Goal: Task Accomplishment & Management: Use online tool/utility

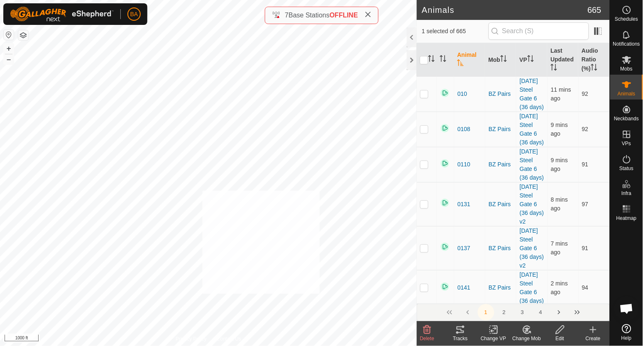
checkbox input "true"
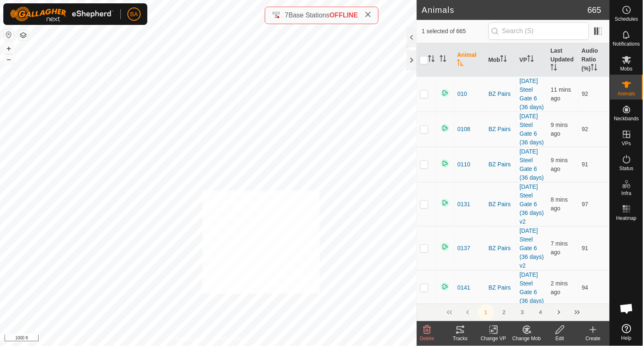
checkbox input "true"
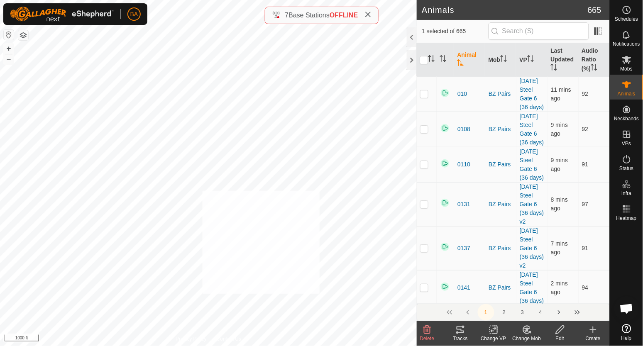
checkbox input "true"
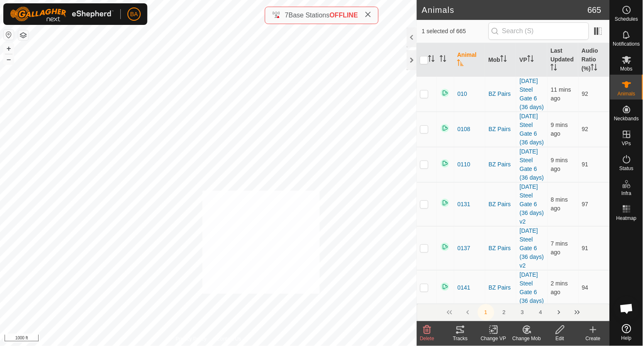
checkbox input "true"
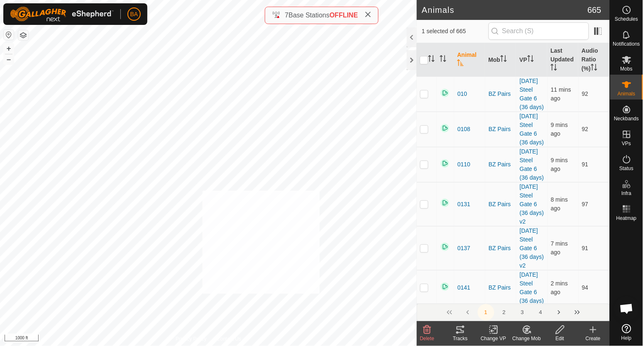
checkbox input "true"
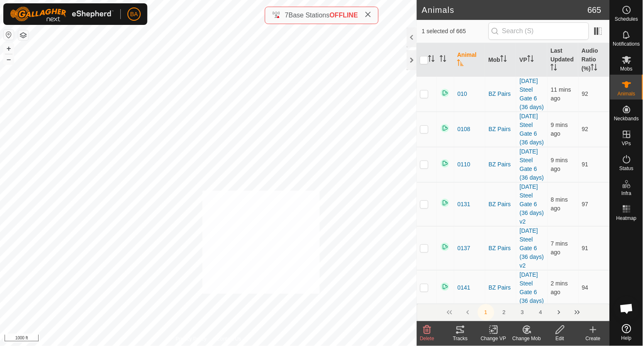
checkbox input "true"
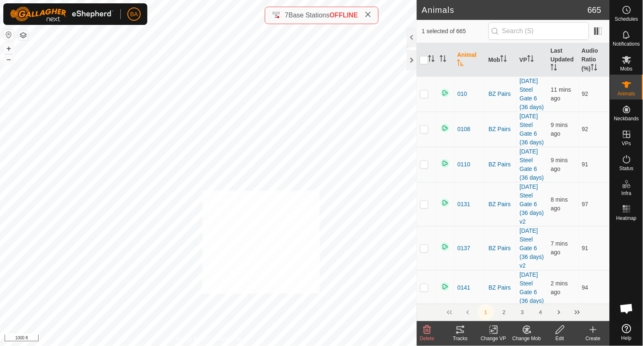
checkbox input "true"
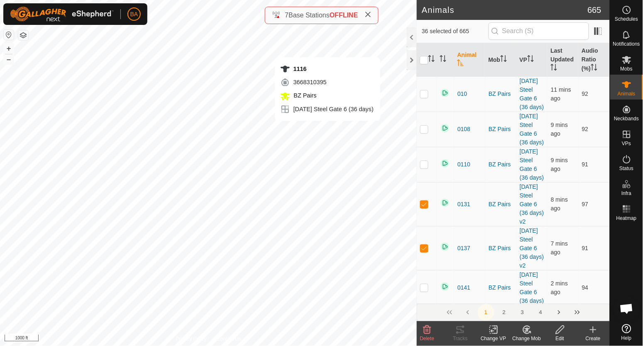
checkbox input "false"
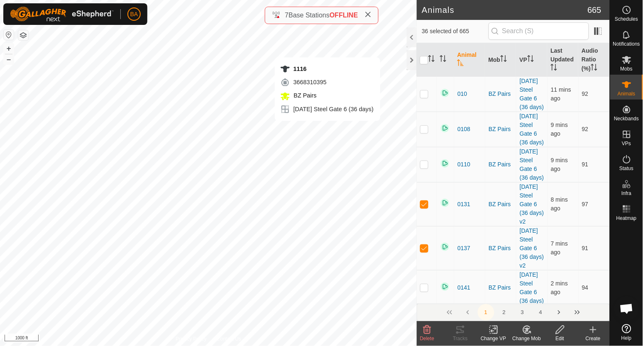
checkbox input "false"
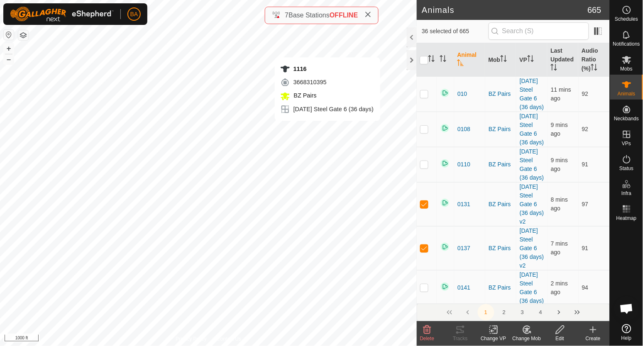
checkbox input "false"
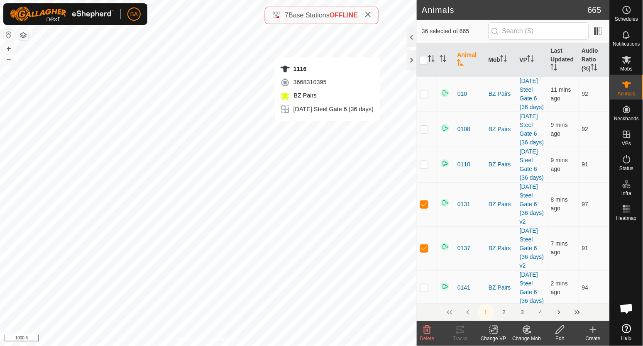
checkbox input "false"
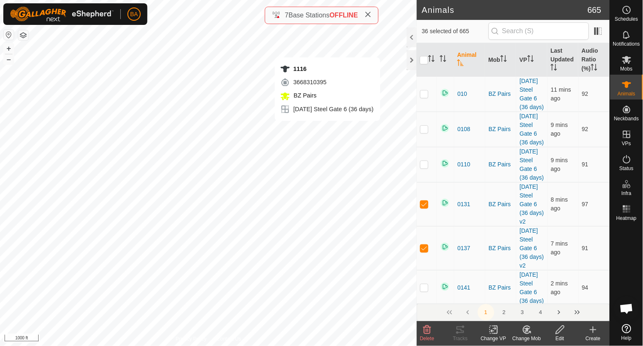
checkbox input "false"
checkbox input "true"
checkbox input "false"
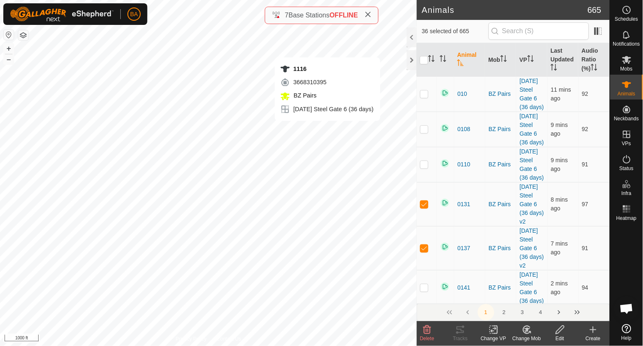
checkbox input "false"
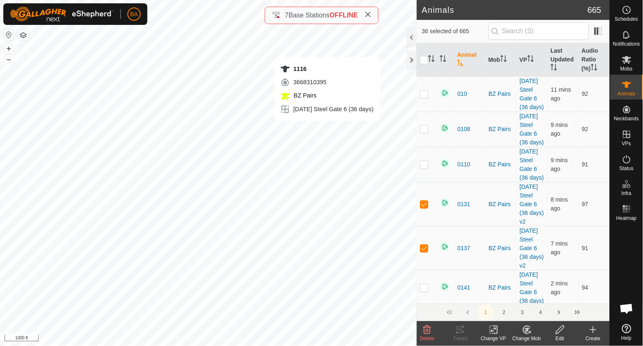
checkbox input "false"
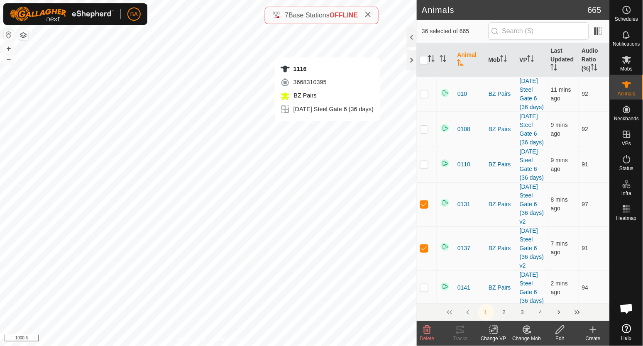
checkbox input "false"
click at [462, 328] on icon at bounding box center [461, 330] width 10 height 10
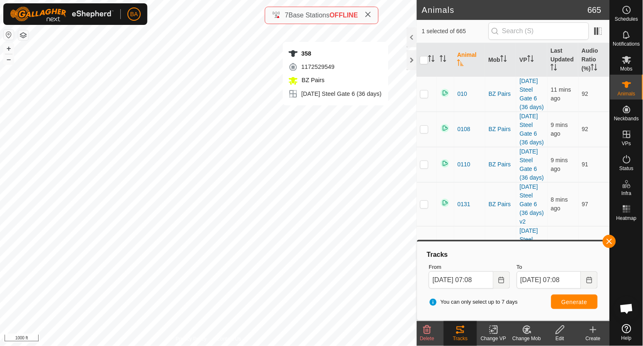
checkbox input "false"
checkbox input "true"
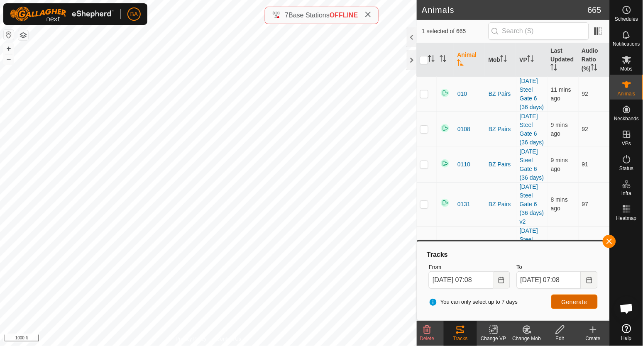
click at [587, 305] on span "Generate" at bounding box center [575, 302] width 26 height 7
click at [613, 240] on button "button" at bounding box center [609, 241] width 13 height 13
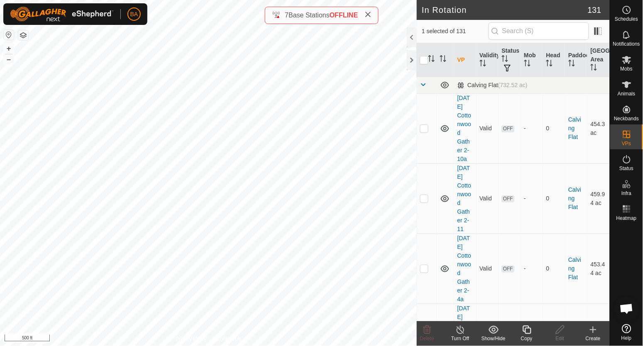
click at [528, 332] on icon at bounding box center [527, 330] width 10 height 10
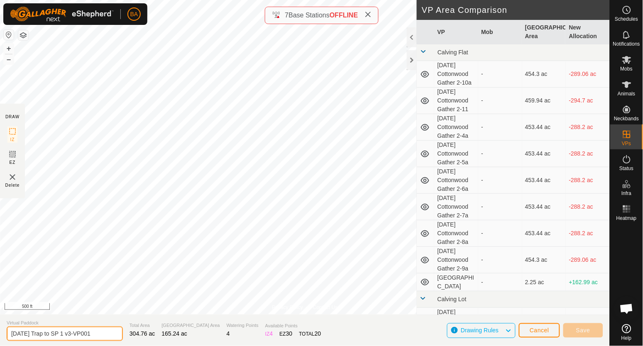
drag, startPoint x: 80, startPoint y: 338, endPoint x: 176, endPoint y: 349, distance: 96.6
click at [176, 346] on html "BA Schedules Notifications Mobs Animals Neckbands VPs Status Infra Heatmap Help…" at bounding box center [321, 173] width 643 height 346
type input "[DATE] Trap to SP 1 v4"
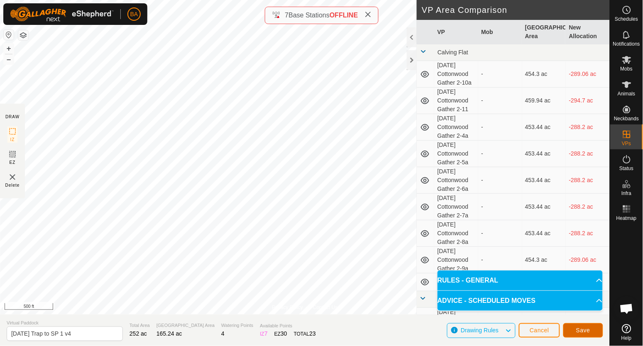
click at [580, 333] on span "Save" at bounding box center [583, 330] width 14 height 7
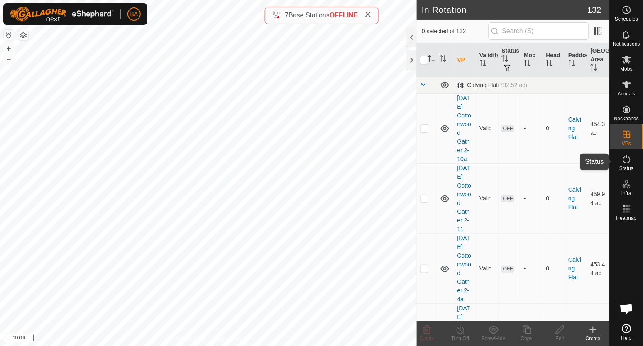
click at [630, 160] on icon at bounding box center [626, 159] width 7 height 8
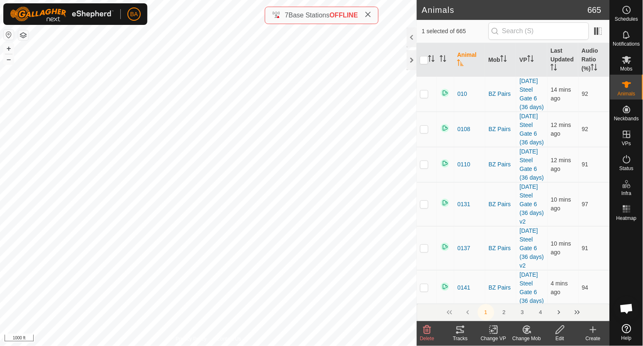
click at [365, 68] on div "Animals 665 1 selected of 665 Animal Mob VP Last Updated Audio Ratio (%) 010 BZ…" at bounding box center [305, 173] width 610 height 346
drag, startPoint x: 306, startPoint y: 24, endPoint x: 305, endPoint y: 29, distance: 5.5
click at [305, 29] on div "BZ-501 2867126411 BZ Yearlings [DATE] [GEOGRAPHIC_DATA] 14.09 + – ⇧ i 1000 ft" at bounding box center [208, 173] width 417 height 346
click at [464, 329] on icon at bounding box center [461, 330] width 10 height 10
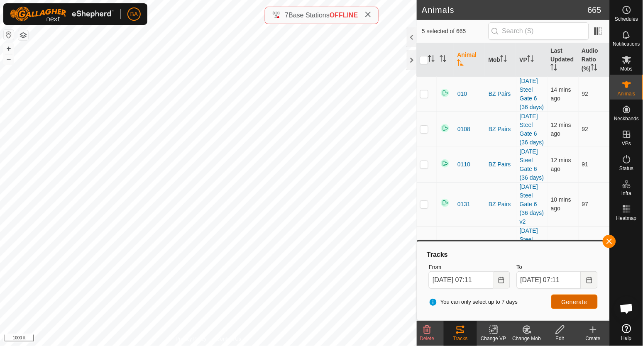
click at [566, 299] on span "Generate" at bounding box center [575, 302] width 26 height 7
click at [557, 302] on button "Generate" at bounding box center [574, 302] width 47 height 15
click at [575, 304] on span "Generate" at bounding box center [575, 302] width 26 height 7
click at [635, 17] on span "Schedules" at bounding box center [626, 19] width 23 height 5
